Goal: Task Accomplishment & Management: Complete application form

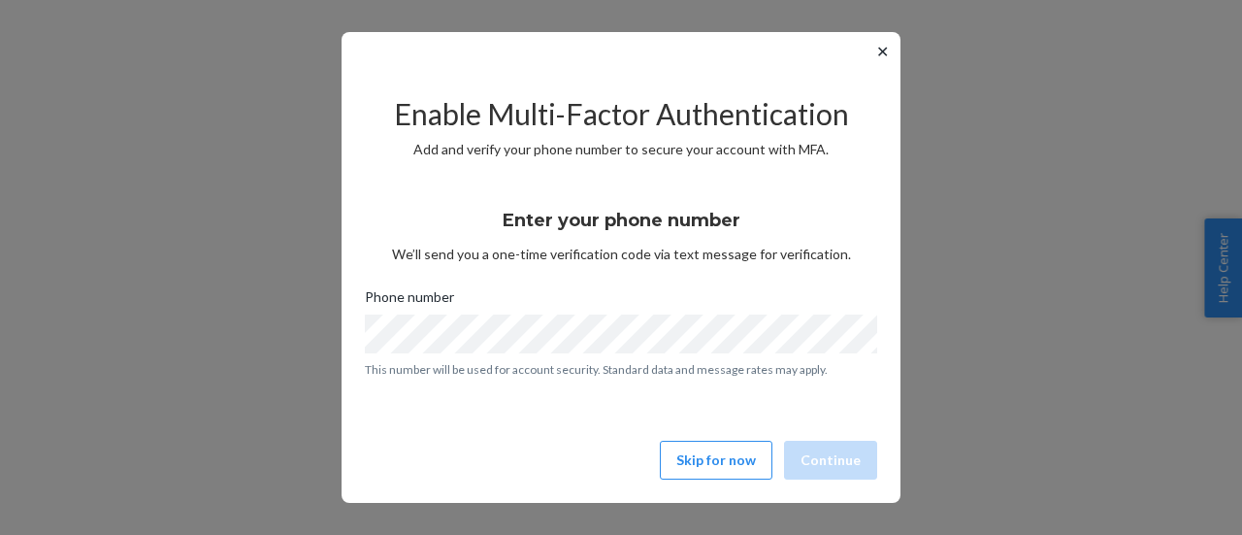
click at [888, 51] on button "✕" at bounding box center [882, 51] width 20 height 23
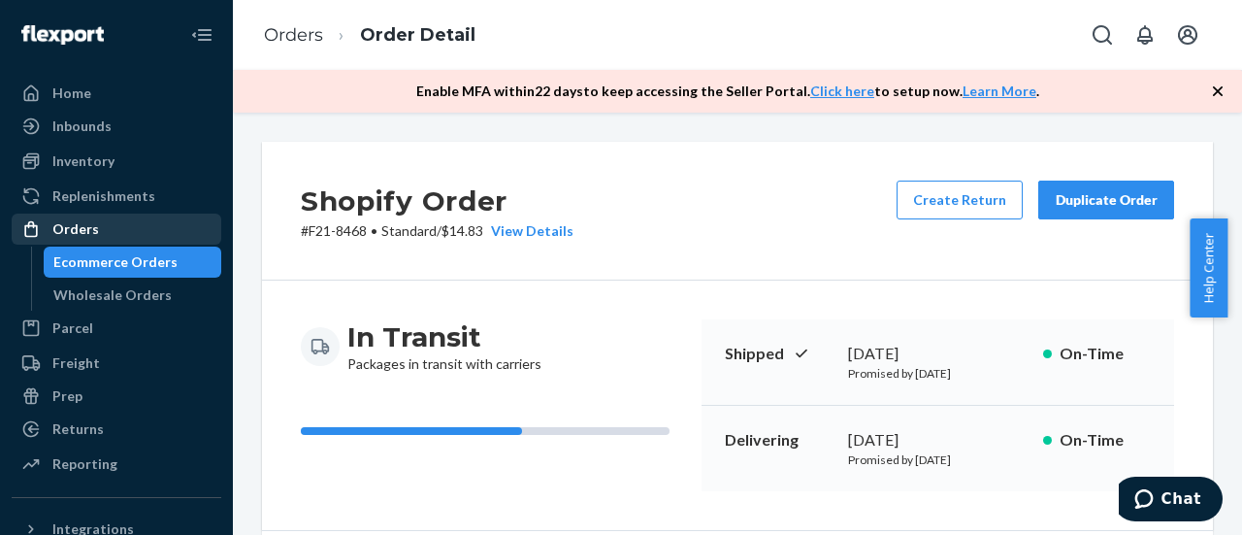
click at [73, 224] on div "Orders" at bounding box center [75, 228] width 47 height 19
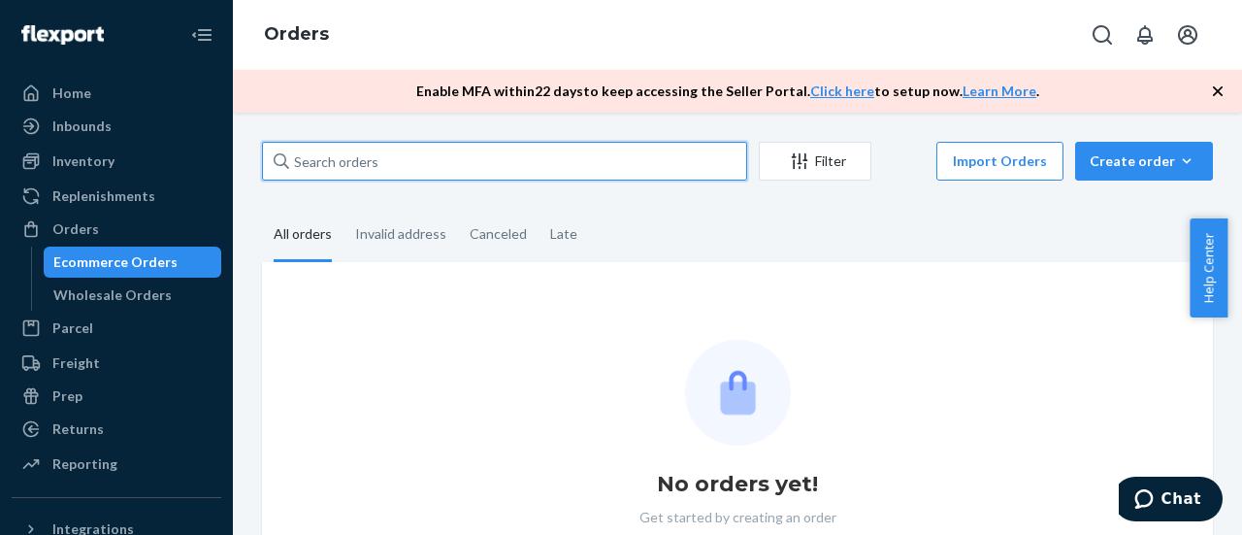
click at [325, 166] on input "text" at bounding box center [504, 161] width 485 height 39
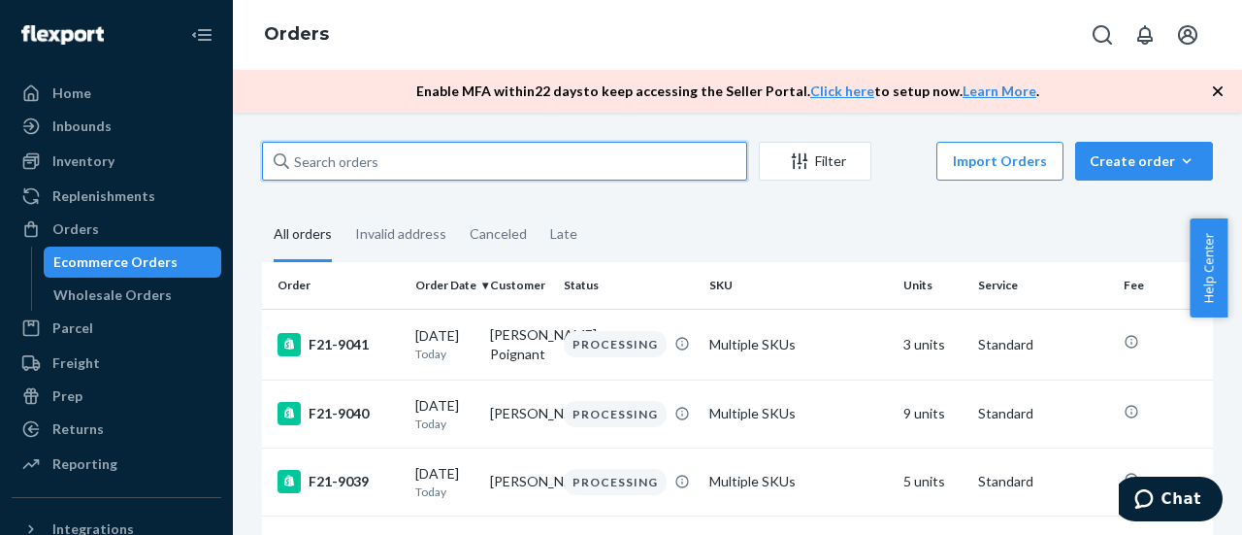
paste input "F21-8438"
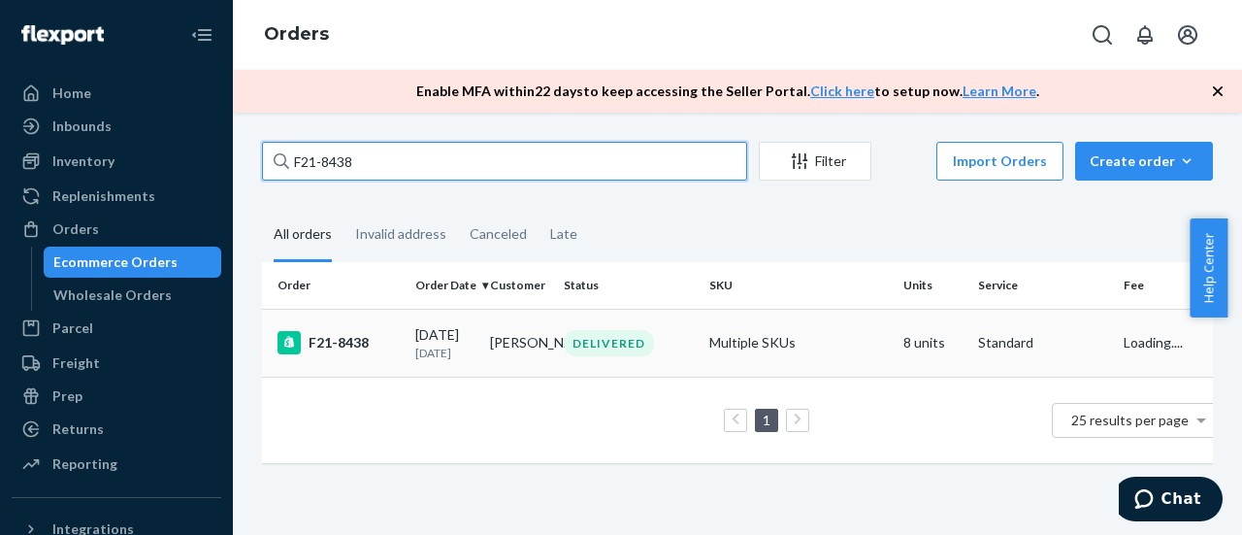
type input "F21-8438"
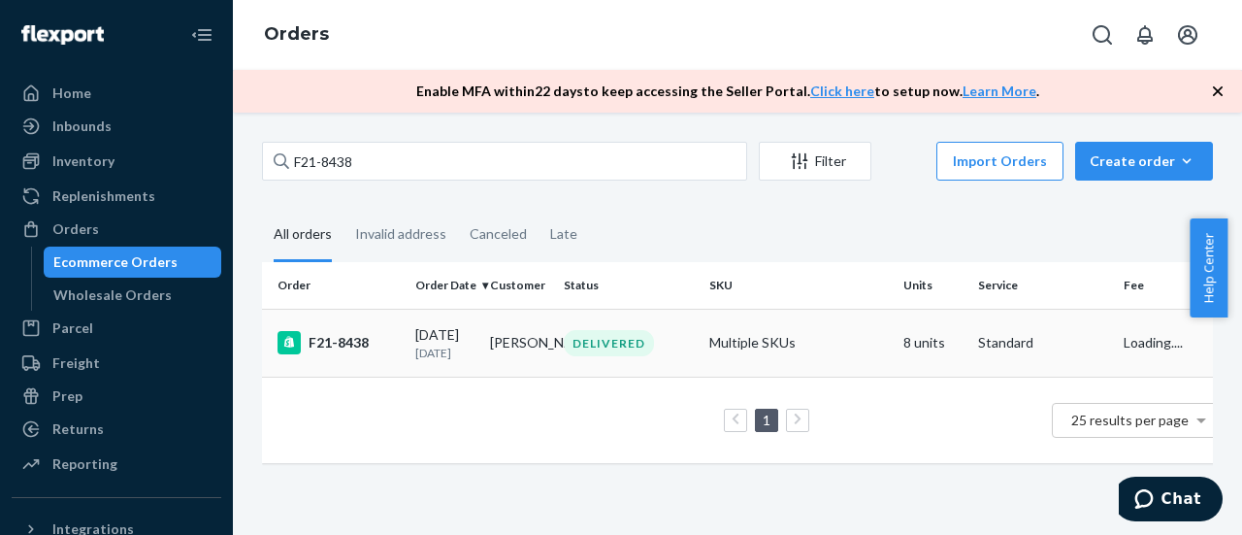
click at [326, 345] on div "F21-8438" at bounding box center [339, 342] width 122 height 23
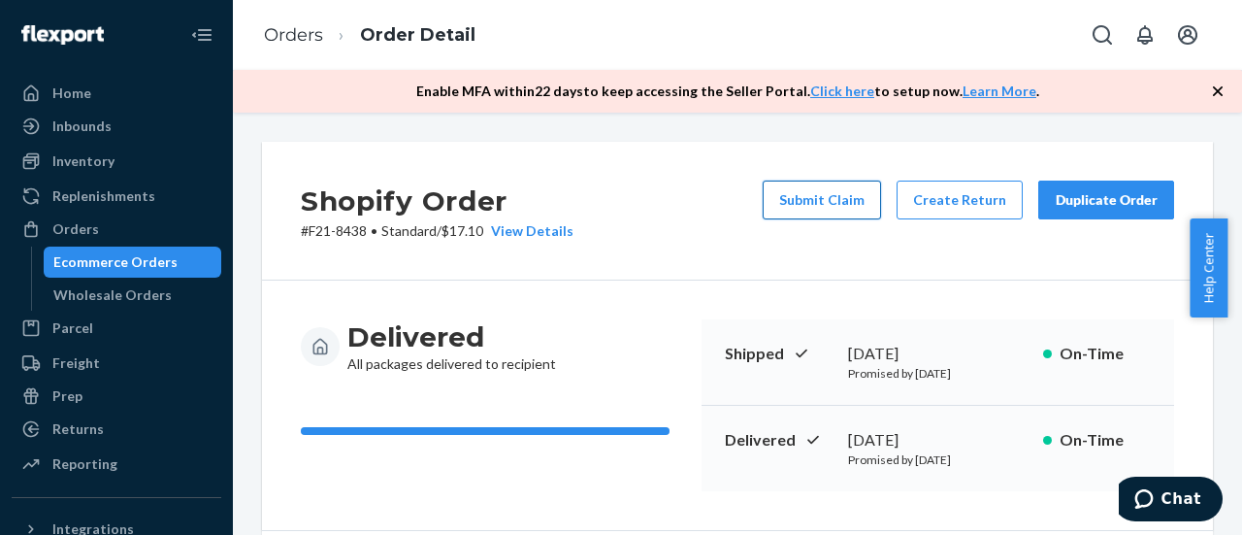
click at [829, 206] on button "Submit Claim" at bounding box center [822, 199] width 118 height 39
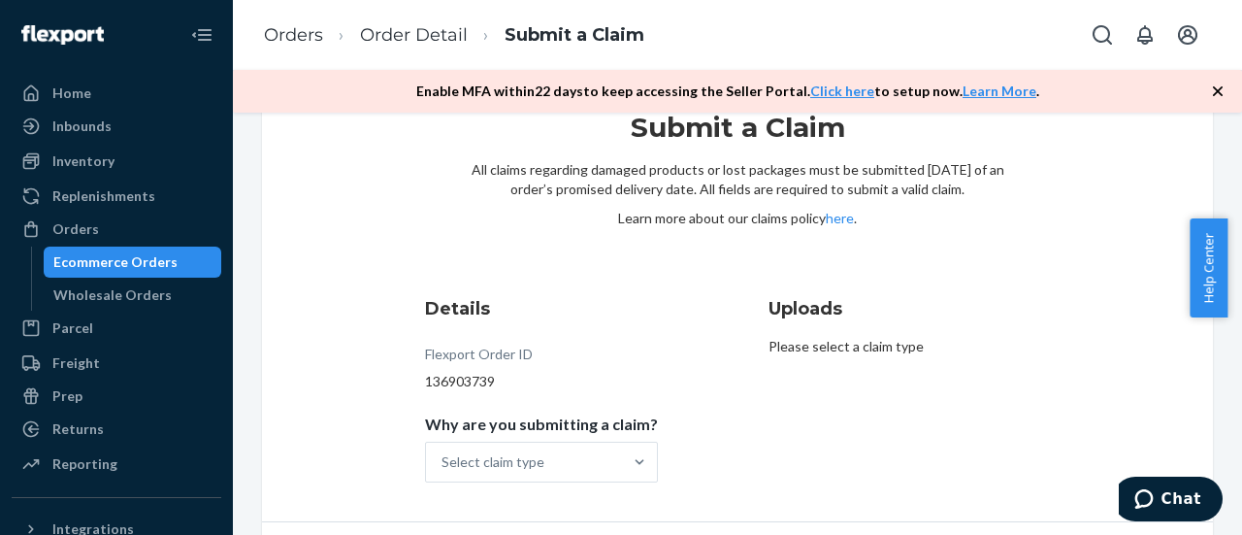
scroll to position [127, 0]
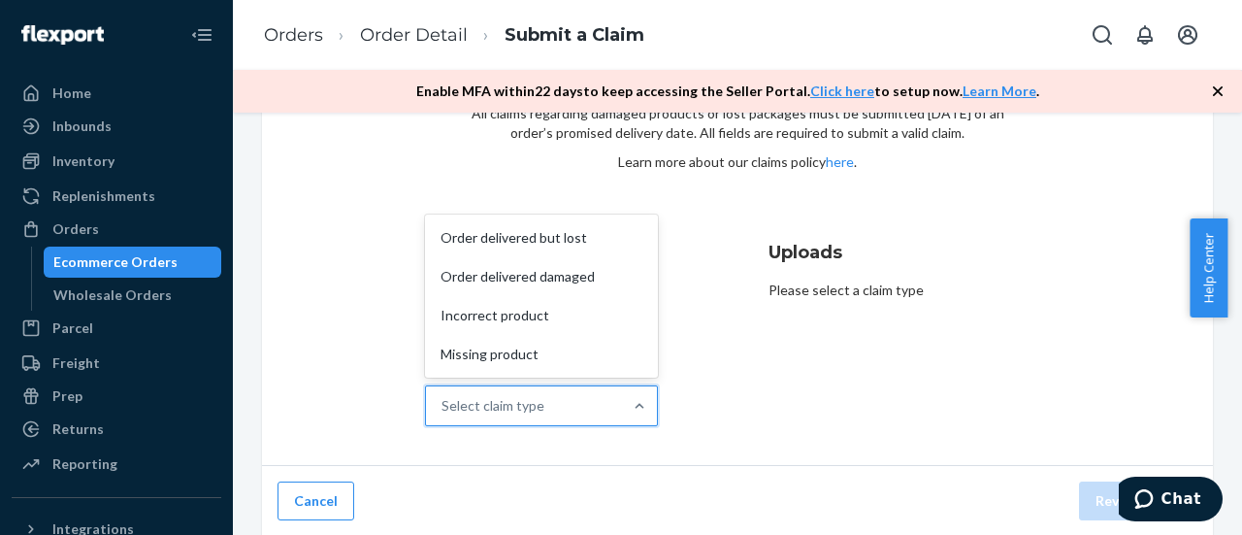
click at [577, 393] on div "Select claim type" at bounding box center [524, 405] width 196 height 39
click at [443, 396] on input "Why are you submitting a claim? option Order delivered but lost focused, 1 of 4…" at bounding box center [442, 405] width 2 height 19
click at [534, 241] on div "Order delivered but lost" at bounding box center [541, 237] width 225 height 39
click at [443, 396] on input "Why are you submitting a claim? option Order delivered but lost focused, 0 of 4…" at bounding box center [442, 405] width 2 height 19
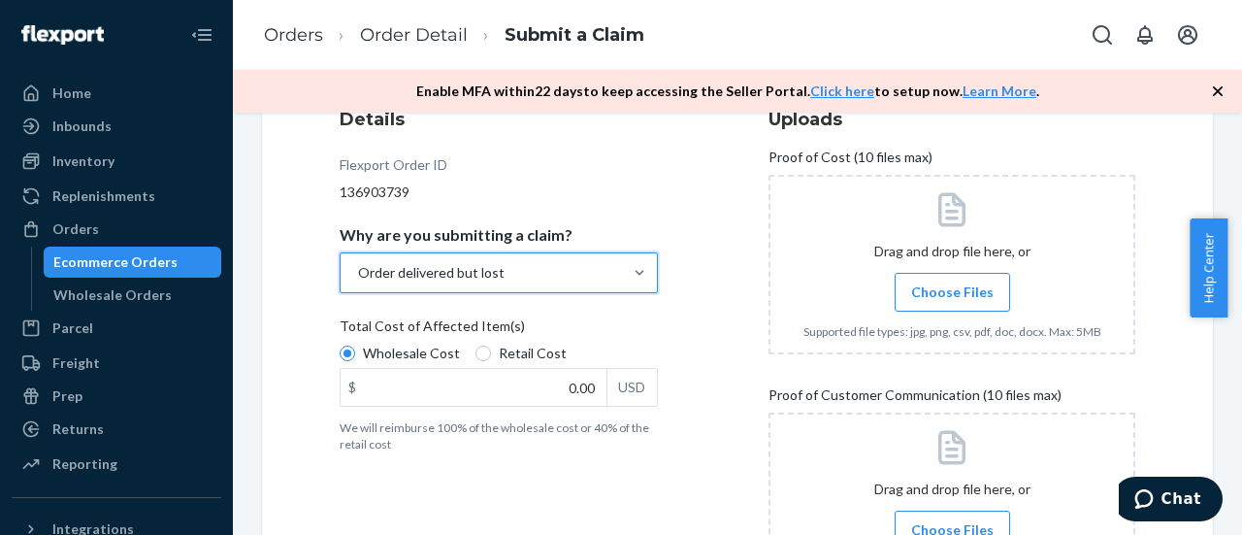
scroll to position [321, 0]
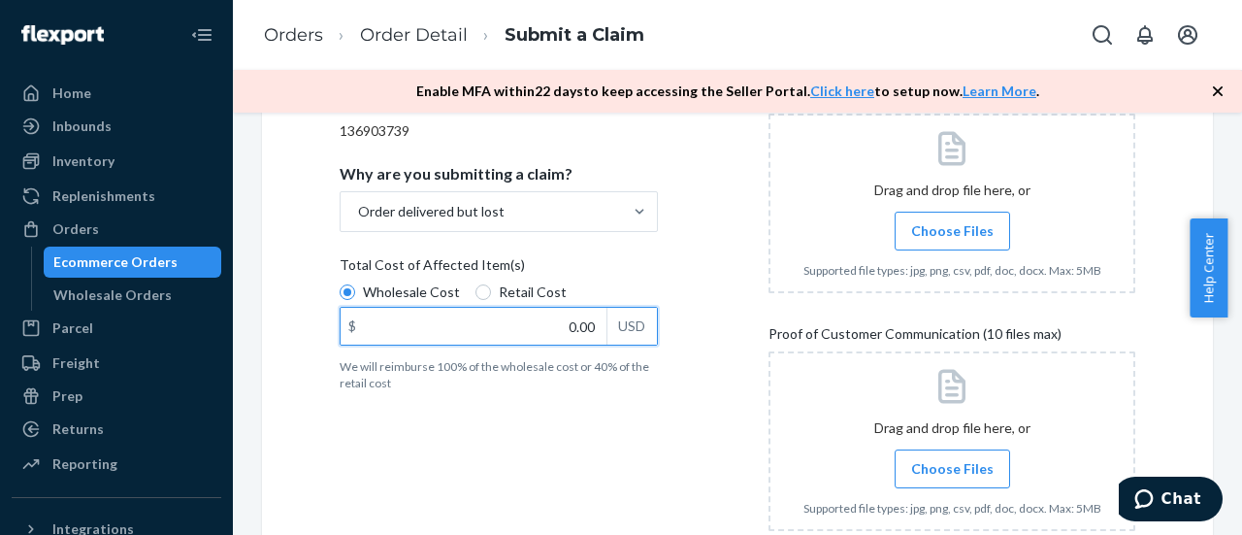
click at [523, 324] on input "0.00" at bounding box center [474, 326] width 266 height 37
type input "45.77"
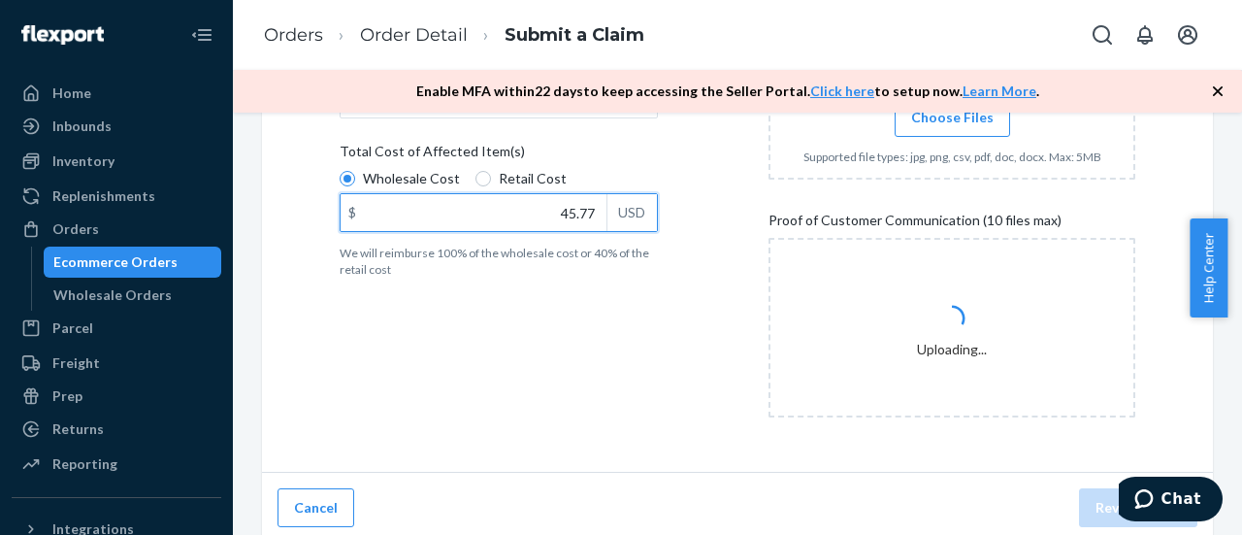
scroll to position [442, 0]
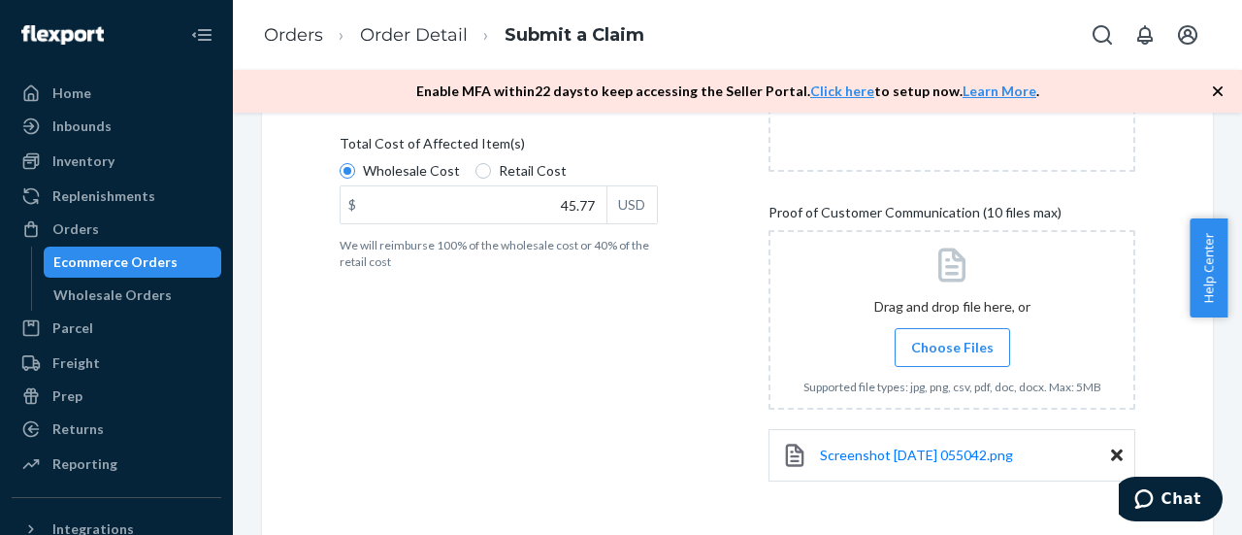
click at [1111, 455] on icon at bounding box center [1117, 455] width 12 height 12
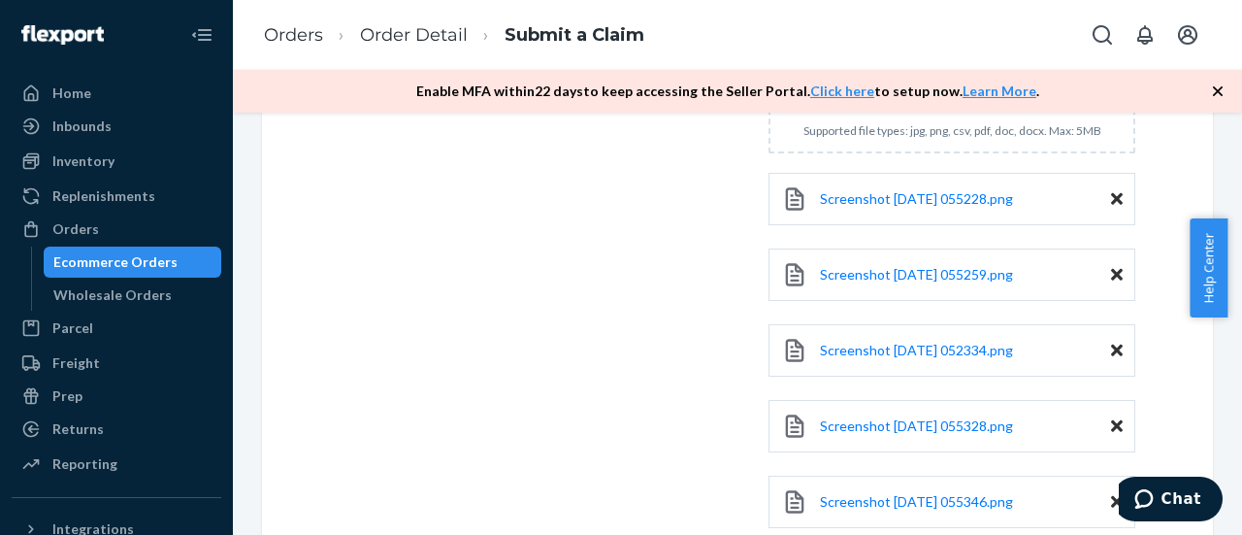
scroll to position [893, 0]
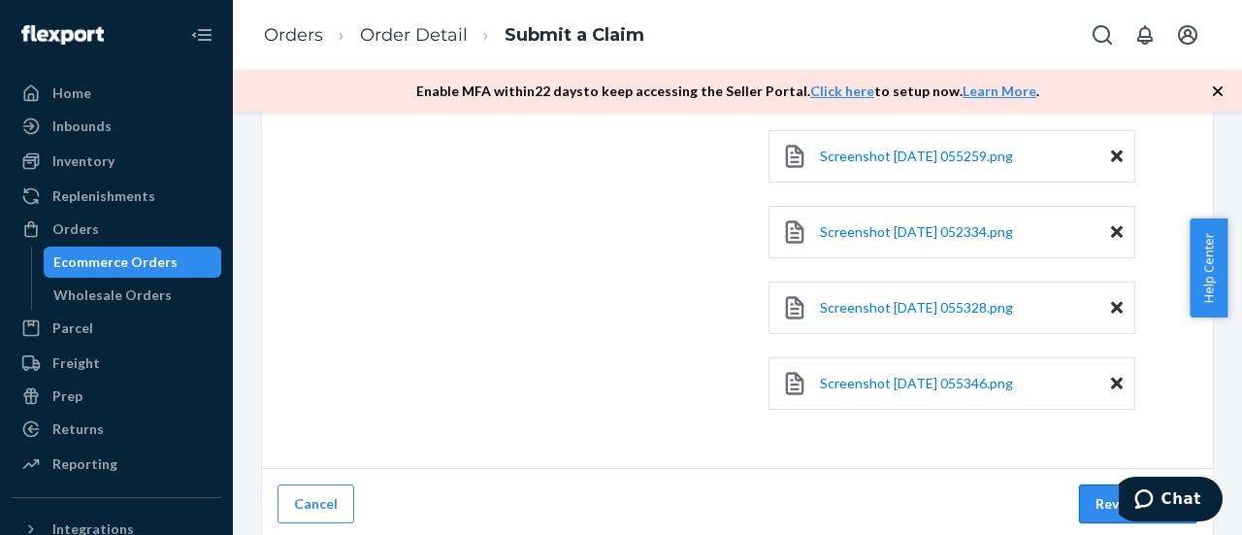
click at [1079, 493] on button "Review Claim" at bounding box center [1138, 503] width 118 height 39
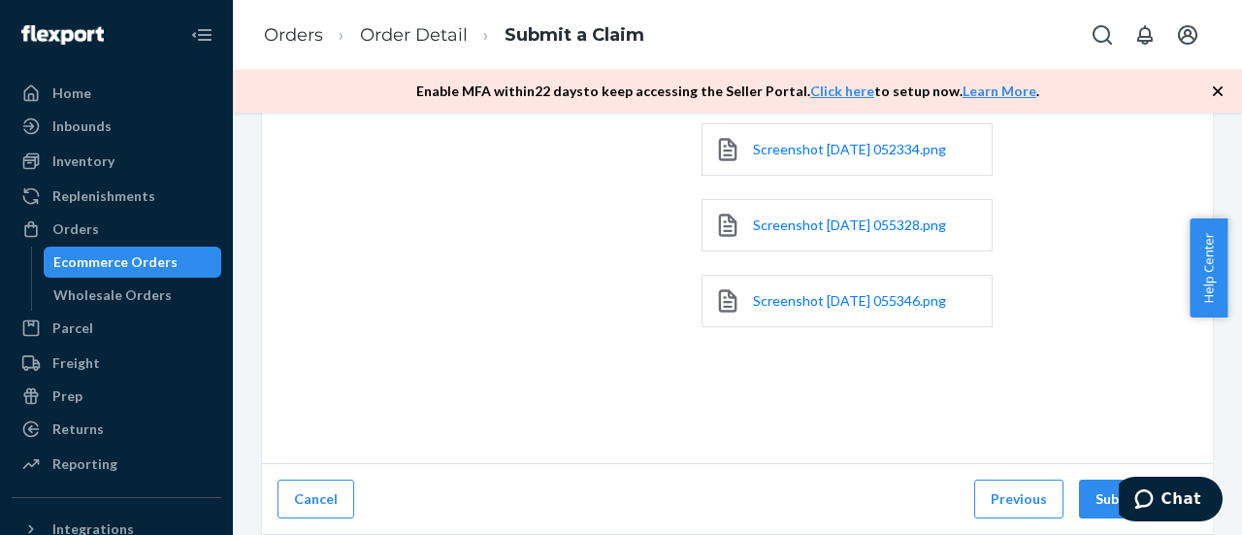
scroll to position [534, 0]
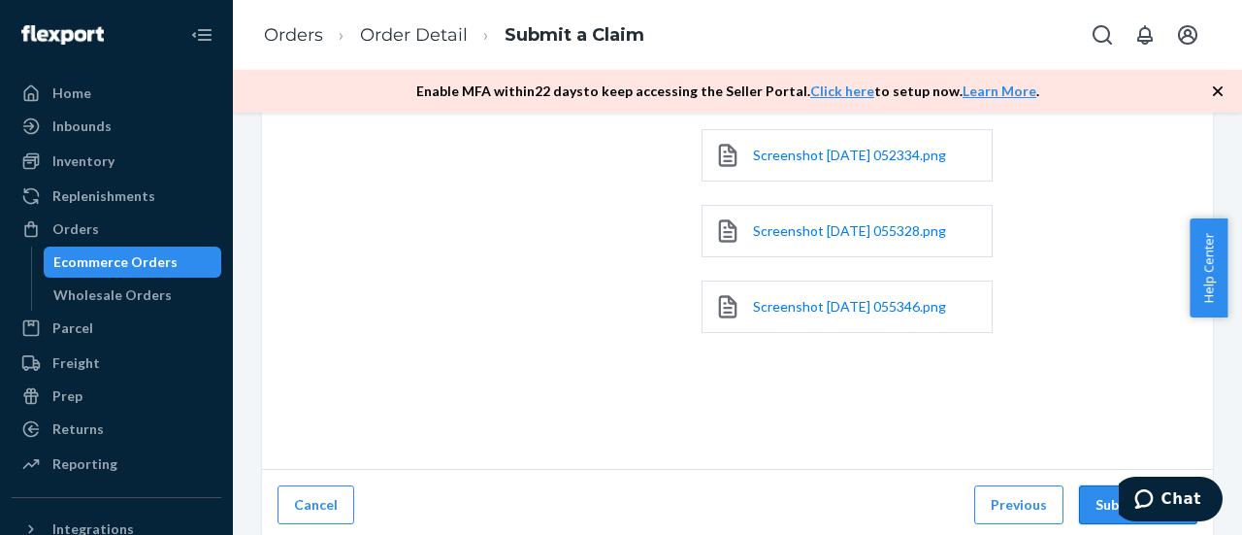
click at [1095, 502] on button "Submit Claim" at bounding box center [1138, 504] width 118 height 39
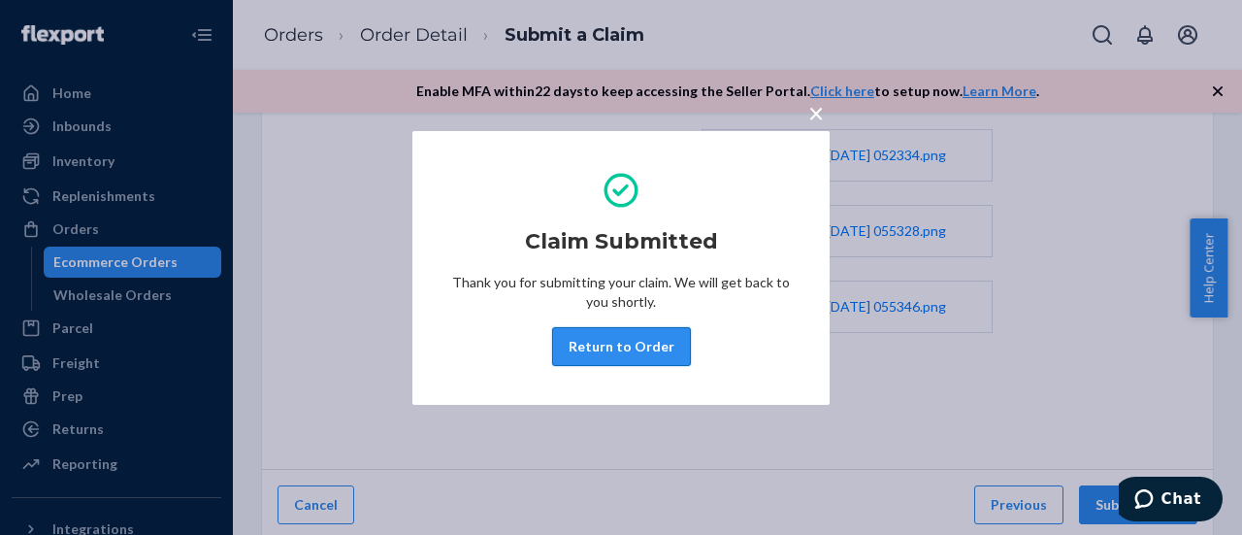
click at [633, 344] on button "Return to Order" at bounding box center [621, 346] width 139 height 39
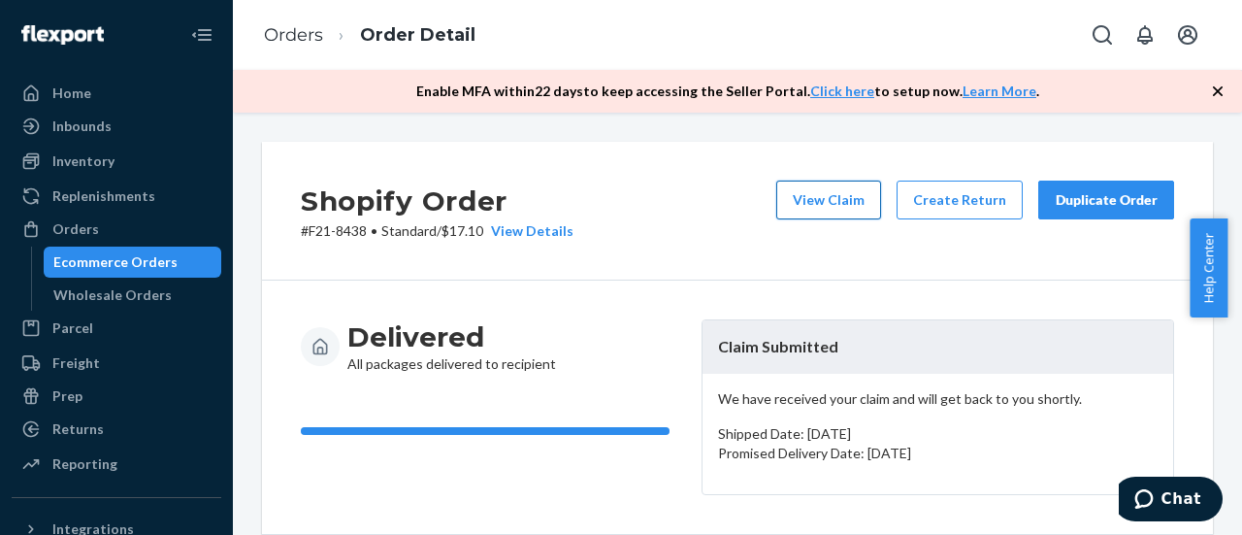
click at [834, 214] on button "View Claim" at bounding box center [828, 199] width 105 height 39
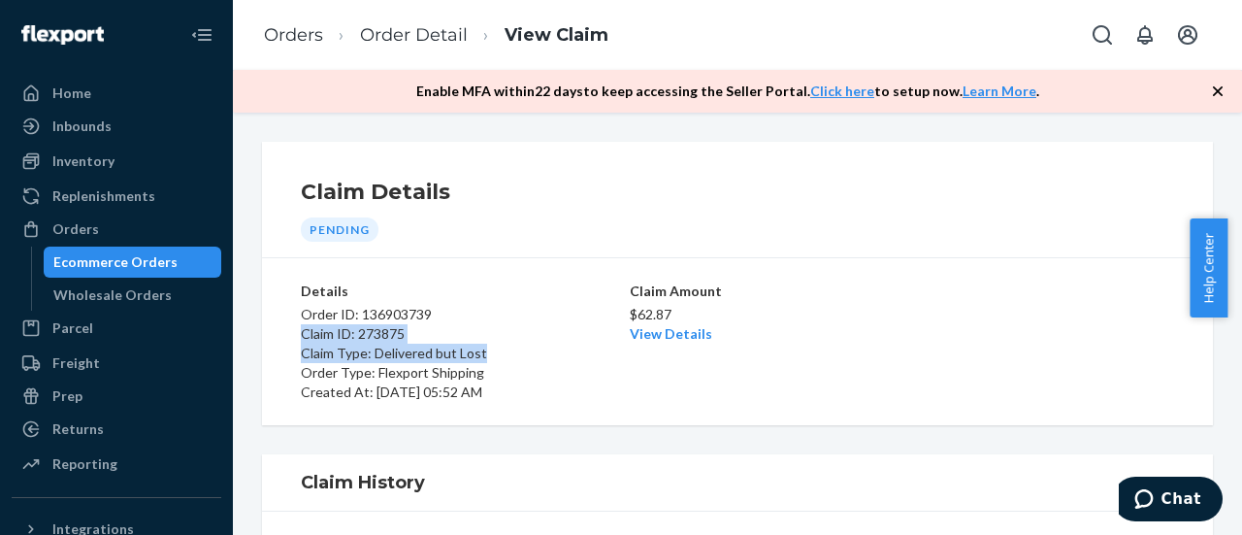
drag, startPoint x: 303, startPoint y: 332, endPoint x: 501, endPoint y: 354, distance: 199.2
click at [501, 354] on div "Order ID: 136903739 Claim ID: 273875 Claim Type: Delivered but Lost Order Type:…" at bounding box center [463, 351] width 325 height 101
copy div "Claim ID: 273875 Claim Type: Delivered but Lost"
